Goal: Transaction & Acquisition: Subscribe to service/newsletter

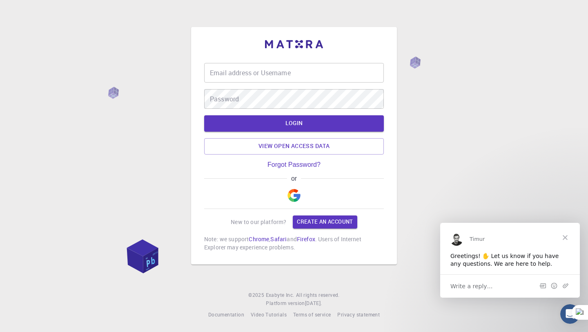
click at [324, 75] on input "Email address or Username" at bounding box center [294, 73] width 180 height 20
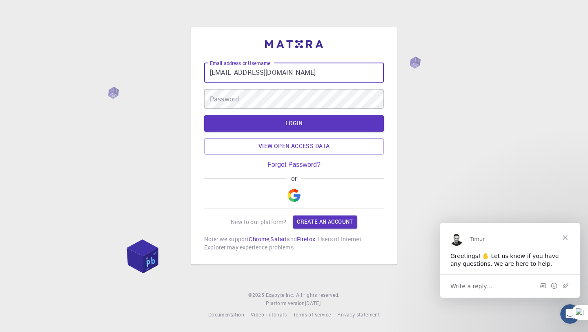
type input "[EMAIL_ADDRESS][DOMAIN_NAME]"
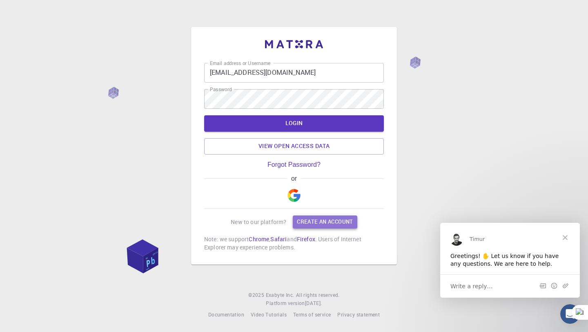
click at [311, 224] on link "Create an account" at bounding box center [325, 221] width 64 height 13
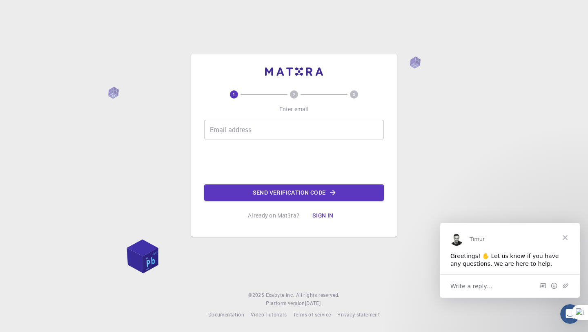
click at [243, 134] on input "Email address" at bounding box center [294, 130] width 180 height 20
type input "[EMAIL_ADDRESS][DOMAIN_NAME]"
click at [257, 190] on button "Send verification code" at bounding box center [294, 192] width 180 height 16
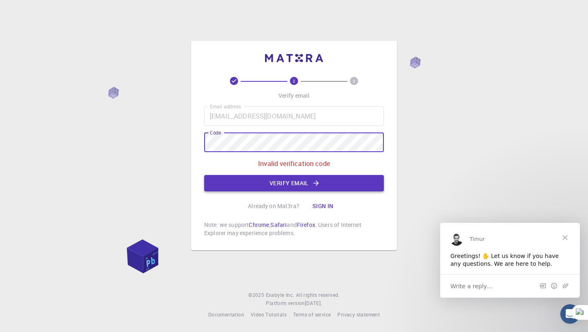
click at [377, 179] on button "Verify email" at bounding box center [294, 183] width 180 height 16
click at [363, 182] on button "Verify email" at bounding box center [294, 183] width 180 height 16
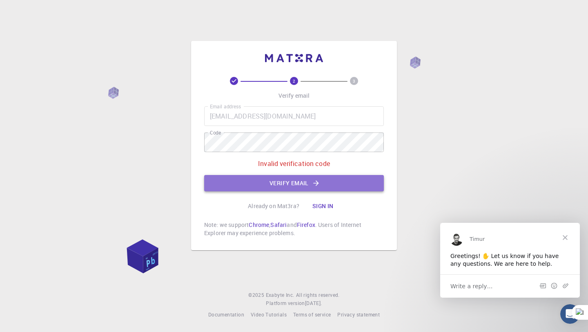
click at [363, 182] on button "Verify email" at bounding box center [294, 183] width 180 height 16
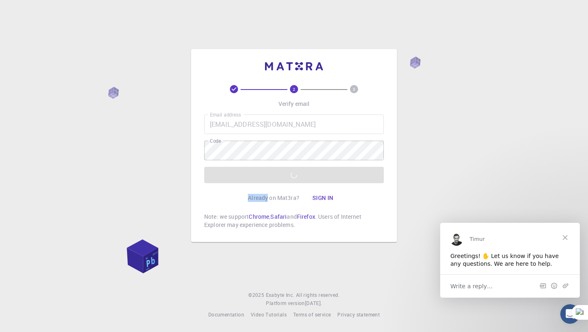
click at [363, 182] on div "Email address [EMAIL_ADDRESS][DOMAIN_NAME] Email address Code Code Verify email" at bounding box center [294, 148] width 180 height 69
click at [363, 182] on button "Verify email" at bounding box center [294, 175] width 180 height 16
click at [363, 182] on div "Email address [EMAIL_ADDRESS][DOMAIN_NAME] Email address Code Code Verify email" at bounding box center [294, 148] width 180 height 69
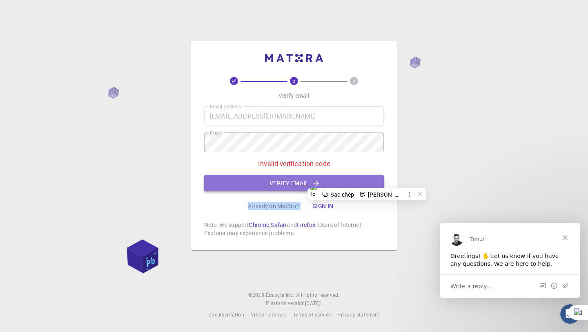
click at [363, 182] on button "Verify email" at bounding box center [294, 183] width 180 height 16
click at [363, 182] on div "Email address [EMAIL_ADDRESS][DOMAIN_NAME] Email address Code Code Invalid veri…" at bounding box center [294, 148] width 180 height 85
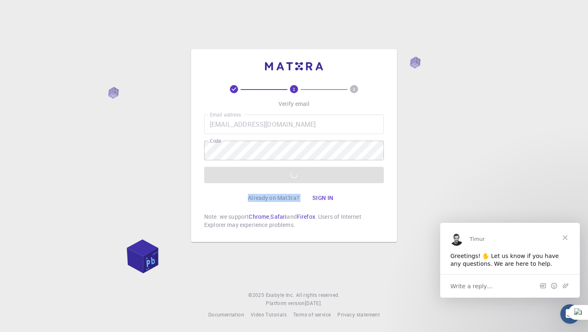
click at [363, 182] on button "Verify email" at bounding box center [294, 175] width 180 height 16
click at [363, 182] on div "Email address [EMAIL_ADDRESS][DOMAIN_NAME] Email address Code Code Verify email" at bounding box center [294, 148] width 180 height 69
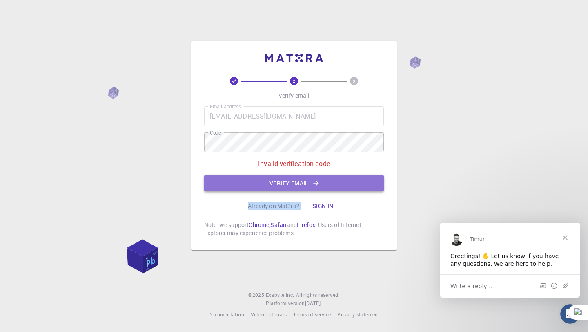
click at [363, 182] on button "Verify email" at bounding box center [294, 183] width 180 height 16
click at [363, 182] on div "Email address [EMAIL_ADDRESS][DOMAIN_NAME] Email address Code Code Invalid veri…" at bounding box center [294, 148] width 180 height 85
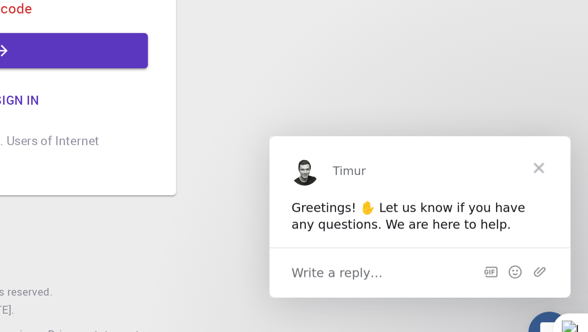
click at [312, 199] on span "Write a reply…" at bounding box center [301, 199] width 43 height 11
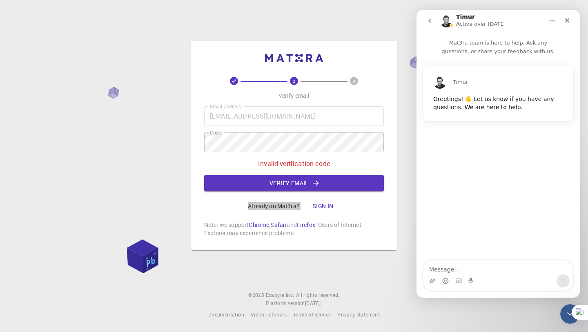
click at [429, 16] on button "go back" at bounding box center [430, 21] width 16 height 16
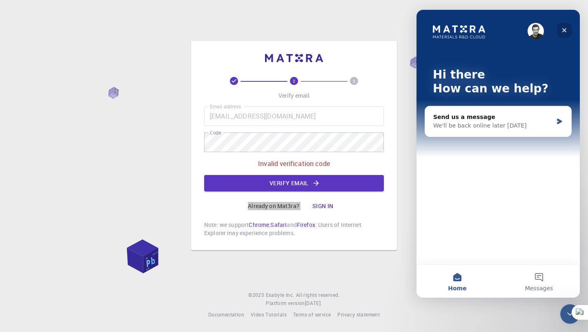
click at [564, 28] on icon "Close" at bounding box center [565, 30] width 7 height 7
